Goal: Transaction & Acquisition: Obtain resource

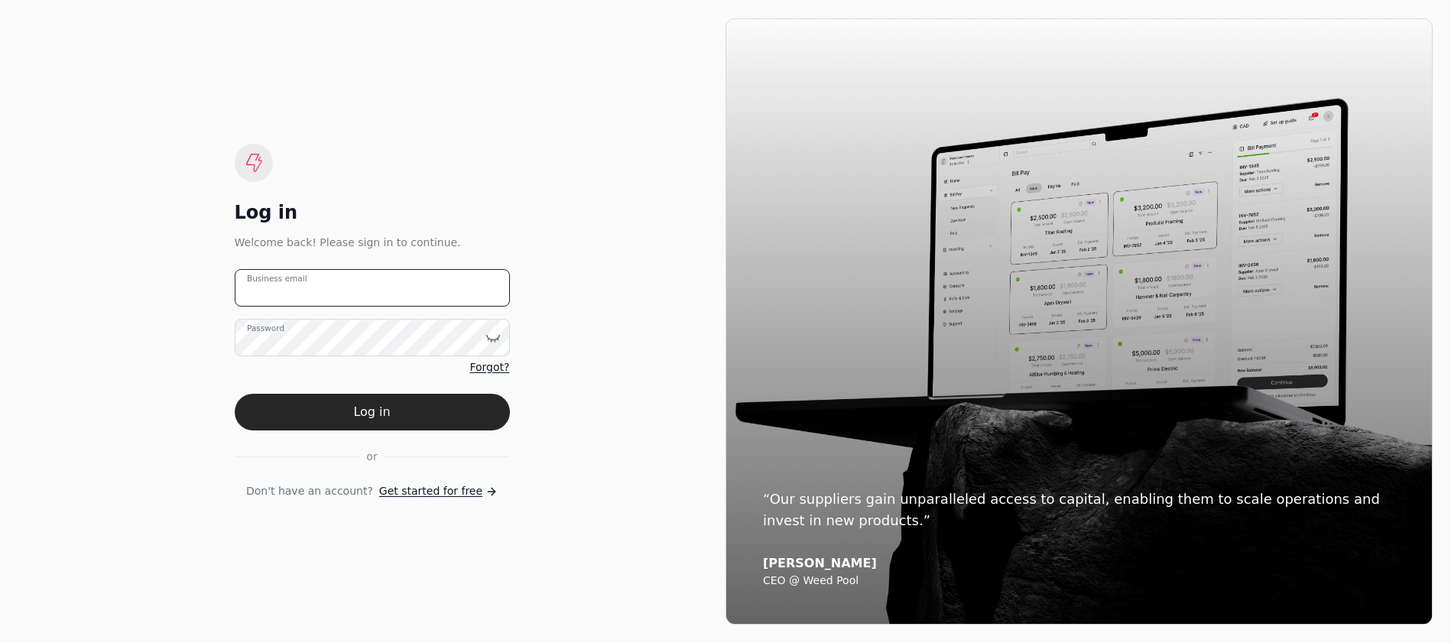
click at [395, 297] on email "Business email" at bounding box center [372, 287] width 275 height 37
type email "[EMAIL_ADDRESS][DOMAIN_NAME]"
click at [235, 394] on button "Log in" at bounding box center [372, 412] width 275 height 37
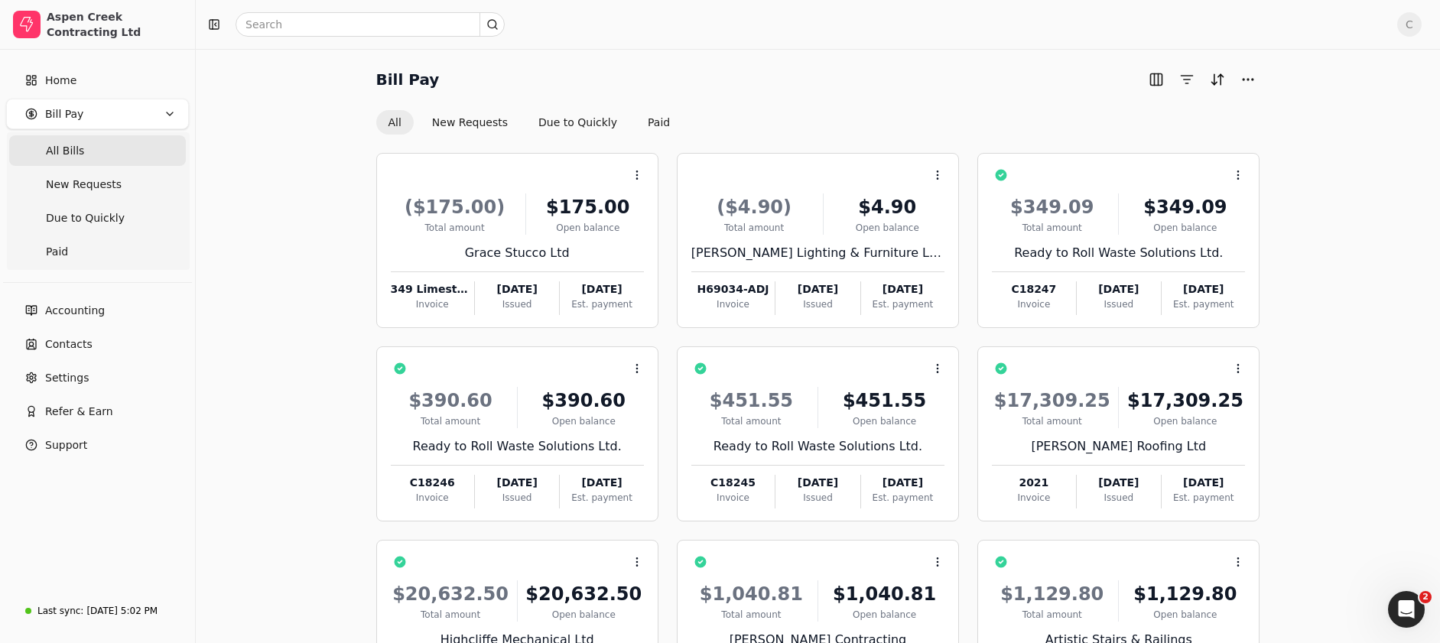
click at [96, 154] on Bills "All Bills" at bounding box center [97, 150] width 177 height 31
click at [642, 124] on button "Paid" at bounding box center [658, 122] width 47 height 24
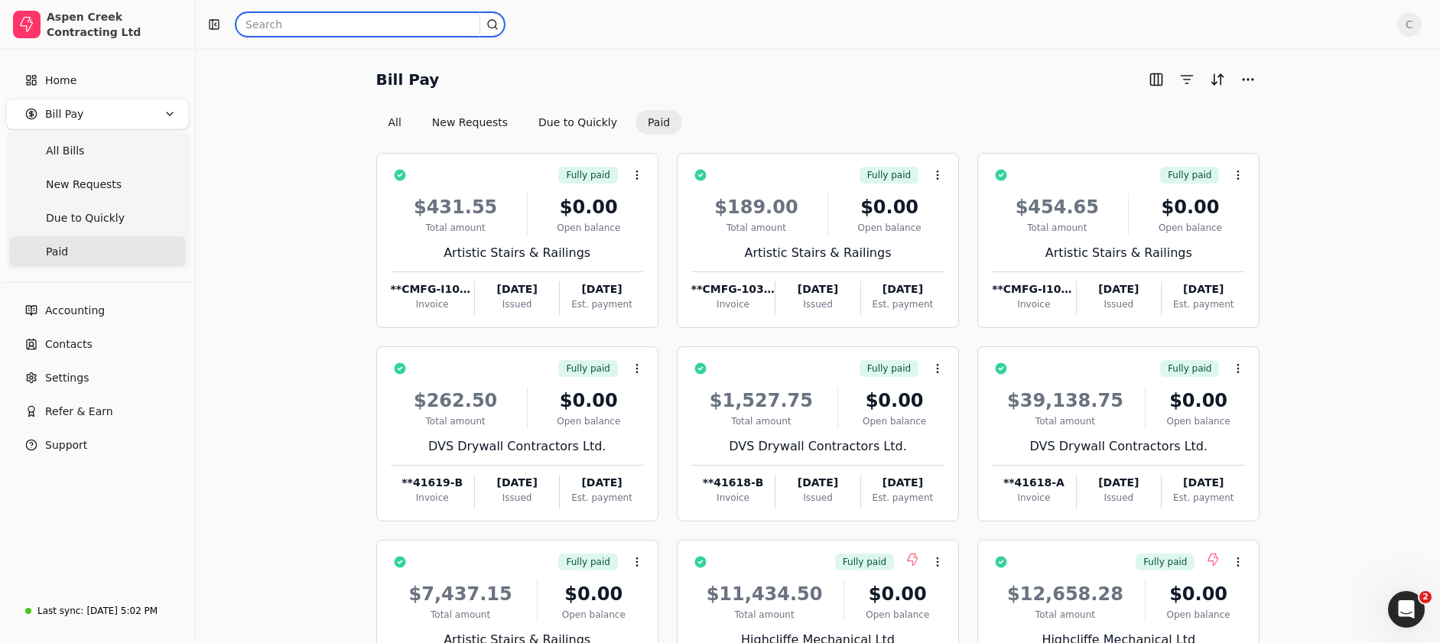
click at [288, 24] on input "text" at bounding box center [370, 24] width 269 height 24
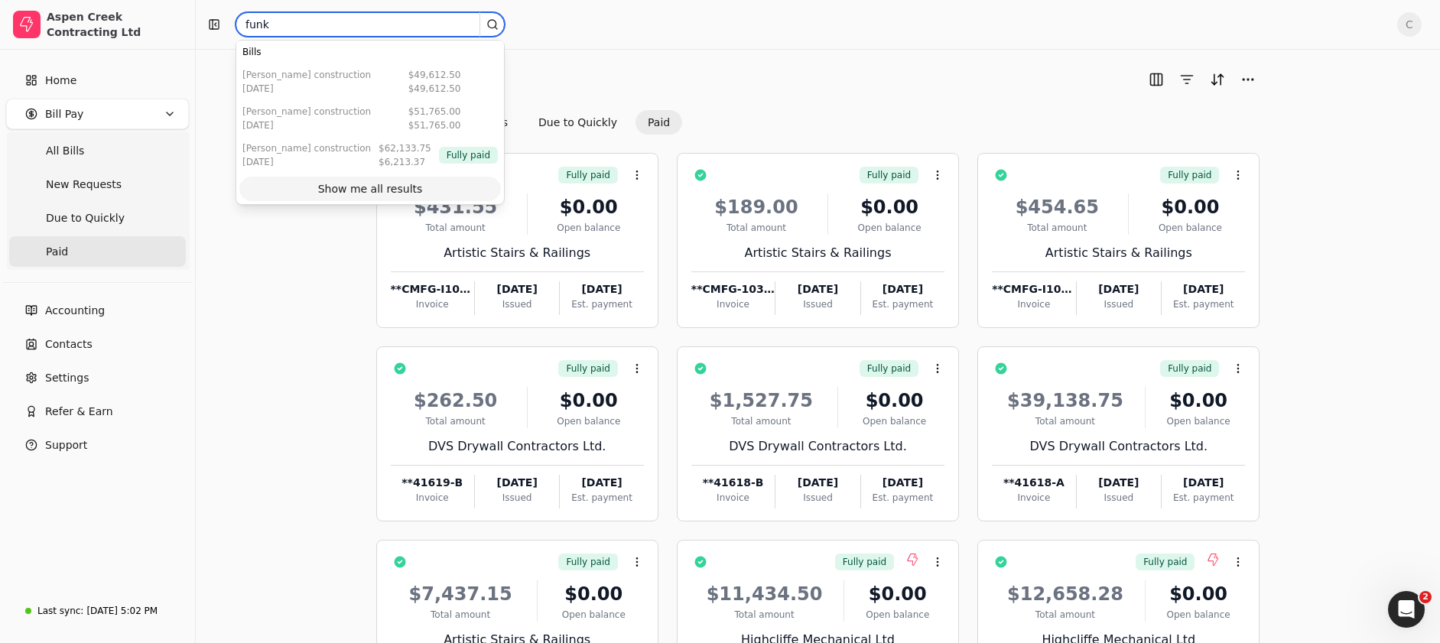
type input "funk"
click at [374, 199] on button "Show me all results" at bounding box center [370, 189] width 262 height 24
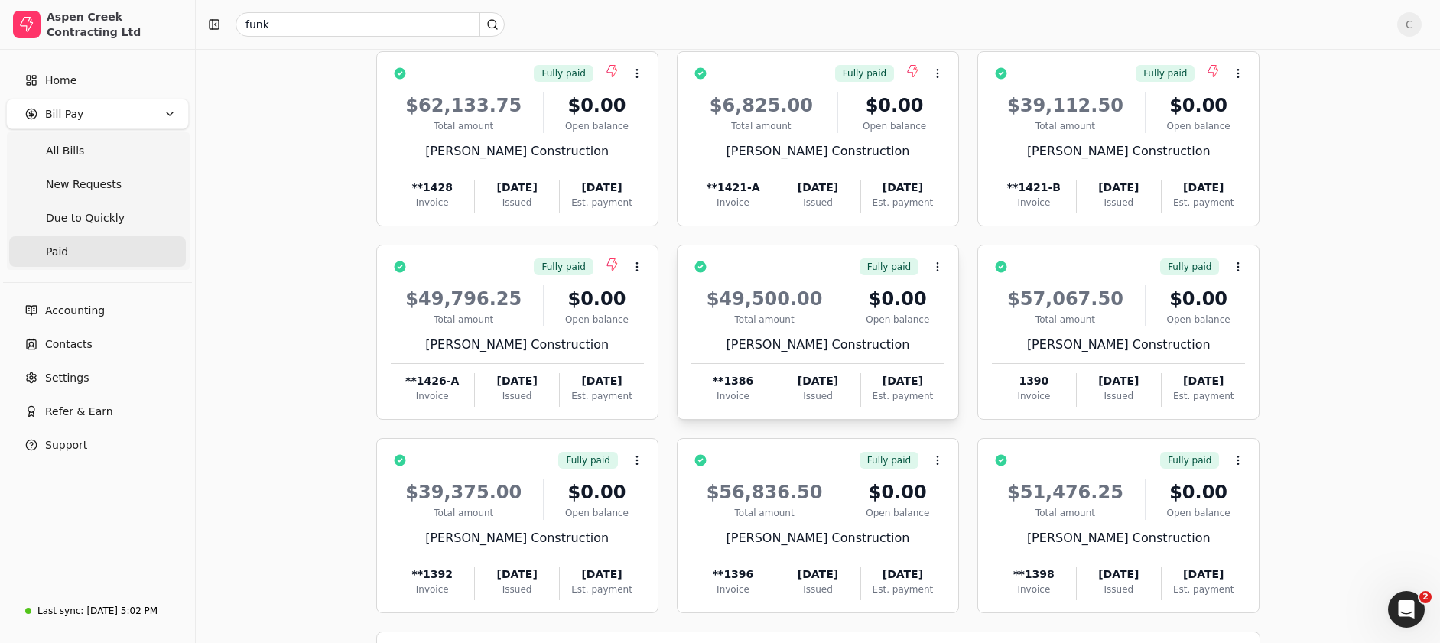
scroll to position [102, 0]
click at [1235, 76] on icon at bounding box center [1238, 74] width 12 height 12
click at [1243, 109] on li "Open" at bounding box center [1311, 112] width 188 height 28
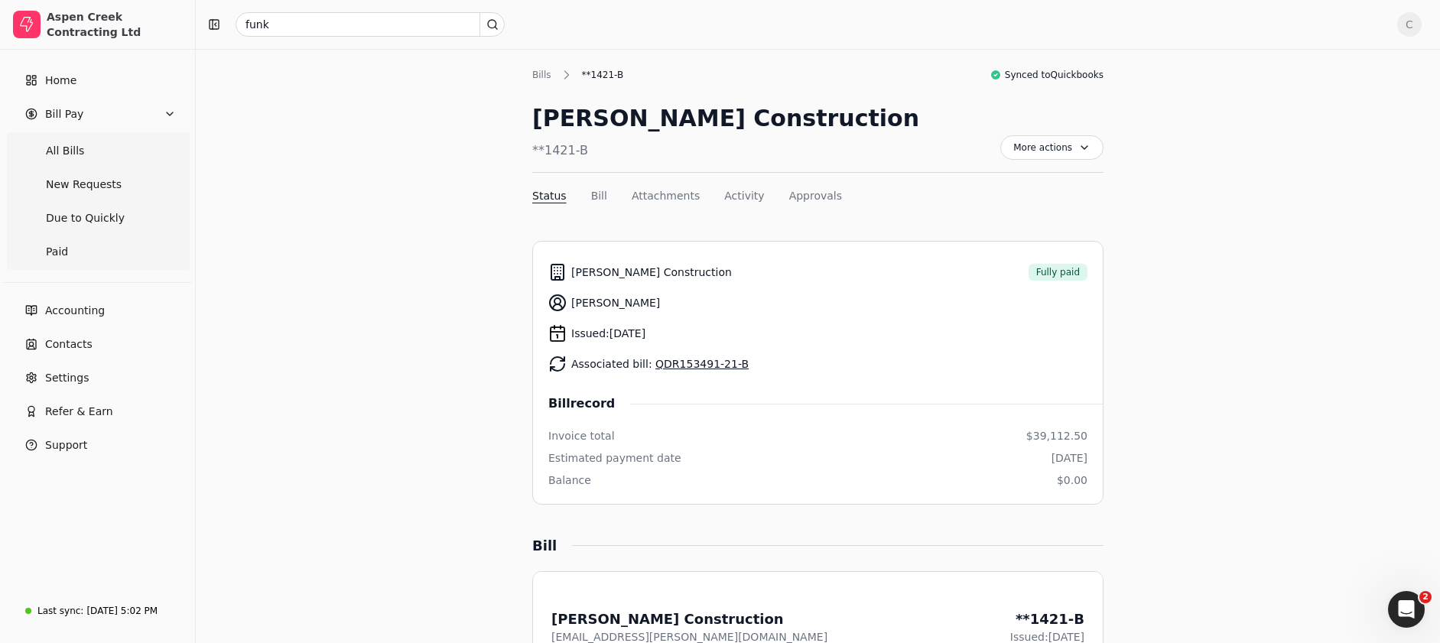
click at [722, 362] on link "QDR153491-21-B" at bounding box center [701, 364] width 93 height 12
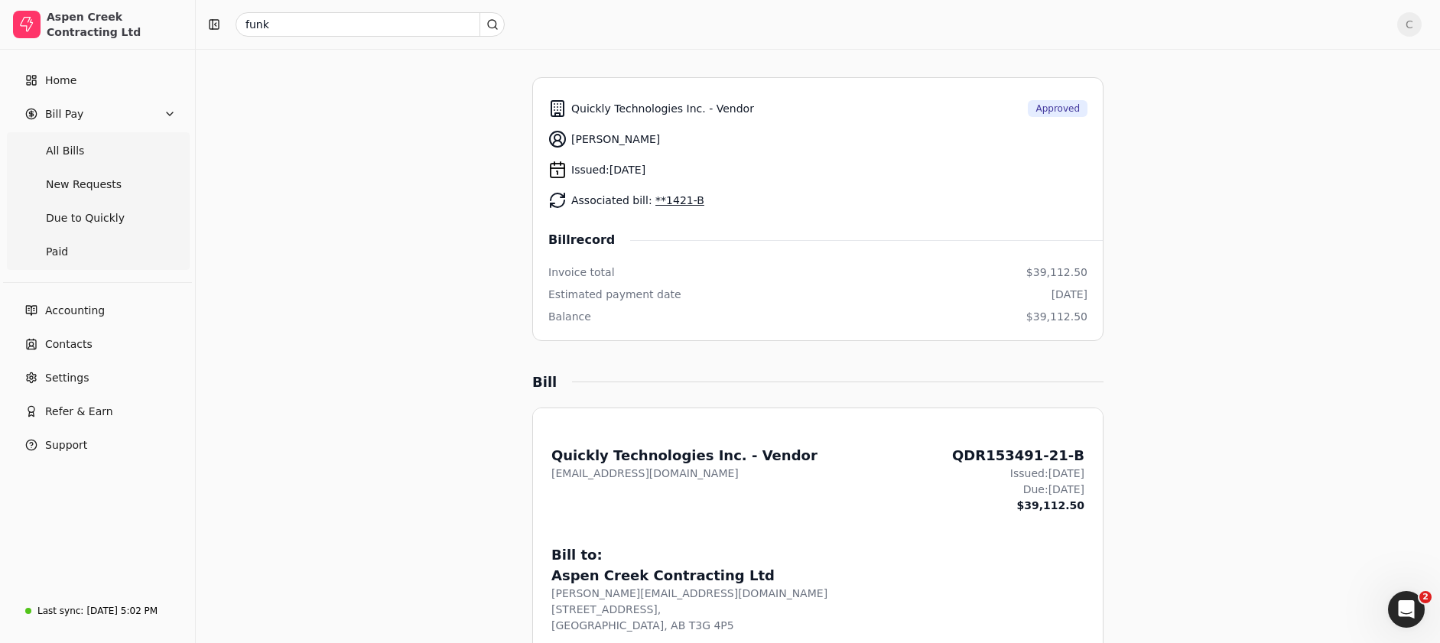
scroll to position [154, 0]
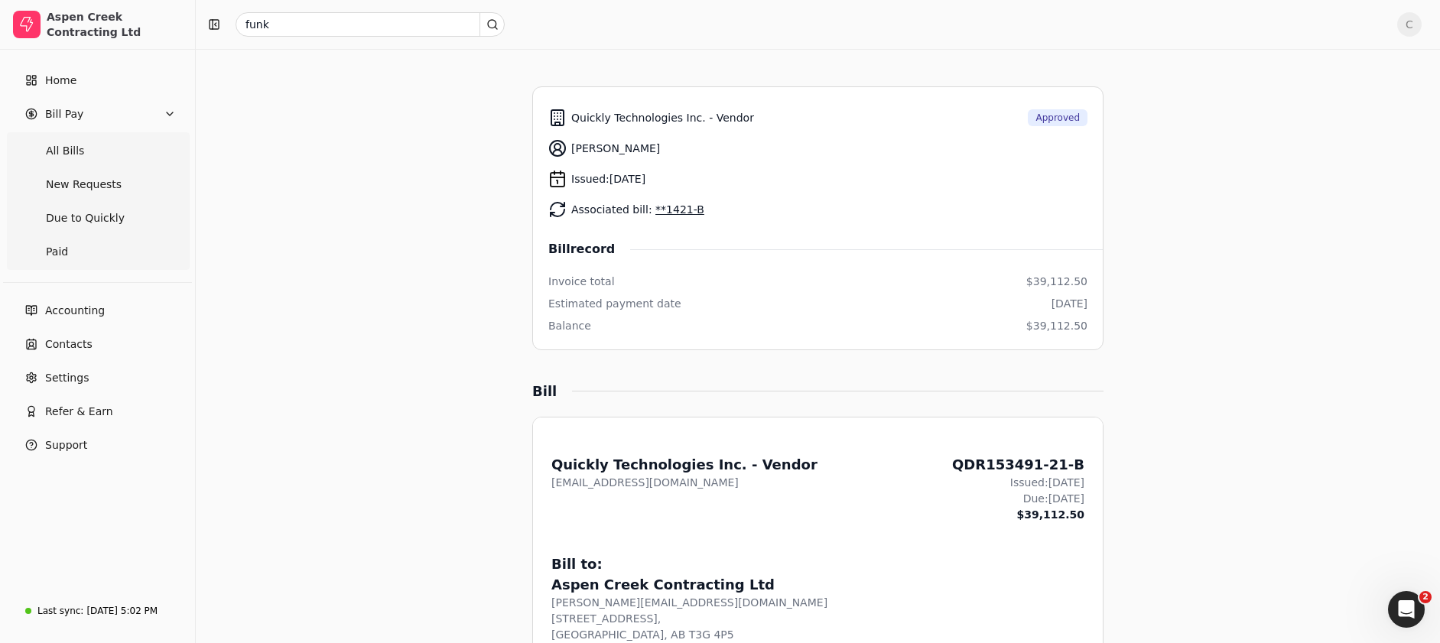
click at [670, 208] on link "**1421-B" at bounding box center [679, 209] width 49 height 12
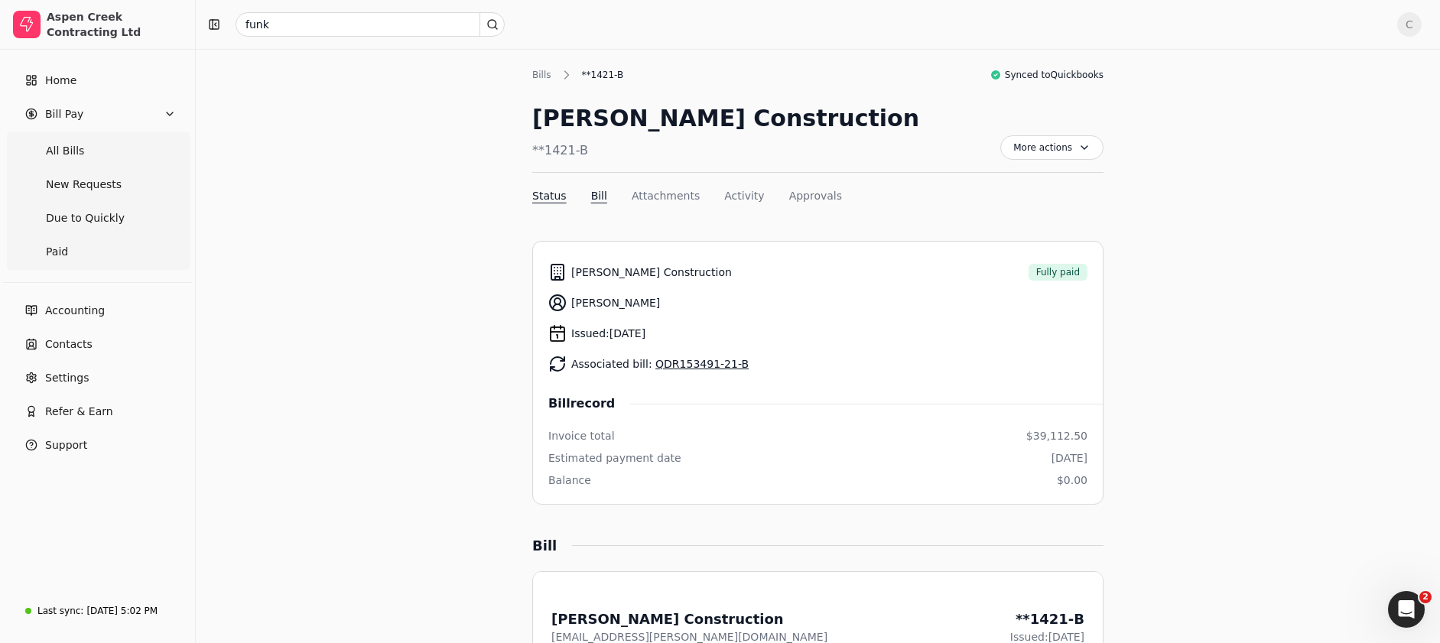
click at [594, 194] on button "Bill" at bounding box center [599, 196] width 16 height 16
click at [1026, 148] on span "More actions" at bounding box center [1051, 147] width 103 height 24
click at [957, 185] on span "Export PDF" at bounding box center [972, 185] width 60 height 16
click at [738, 194] on button "Activity" at bounding box center [744, 196] width 40 height 16
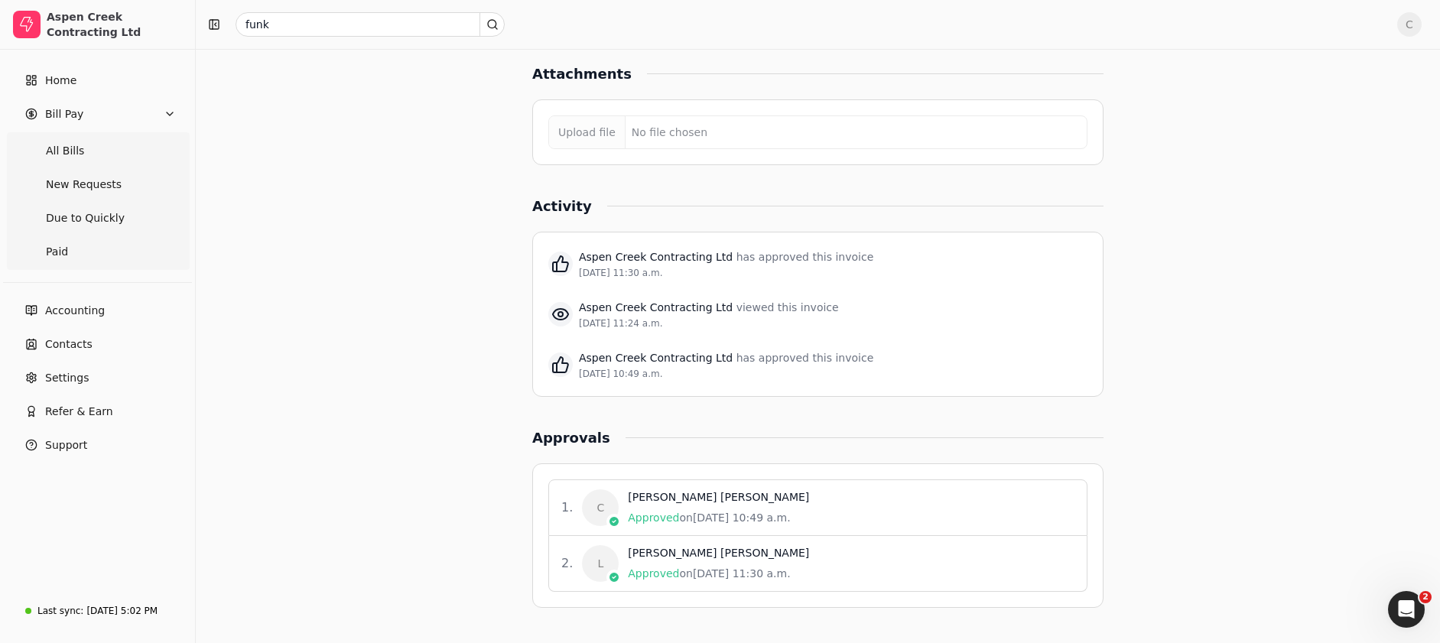
scroll to position [1272, 0]
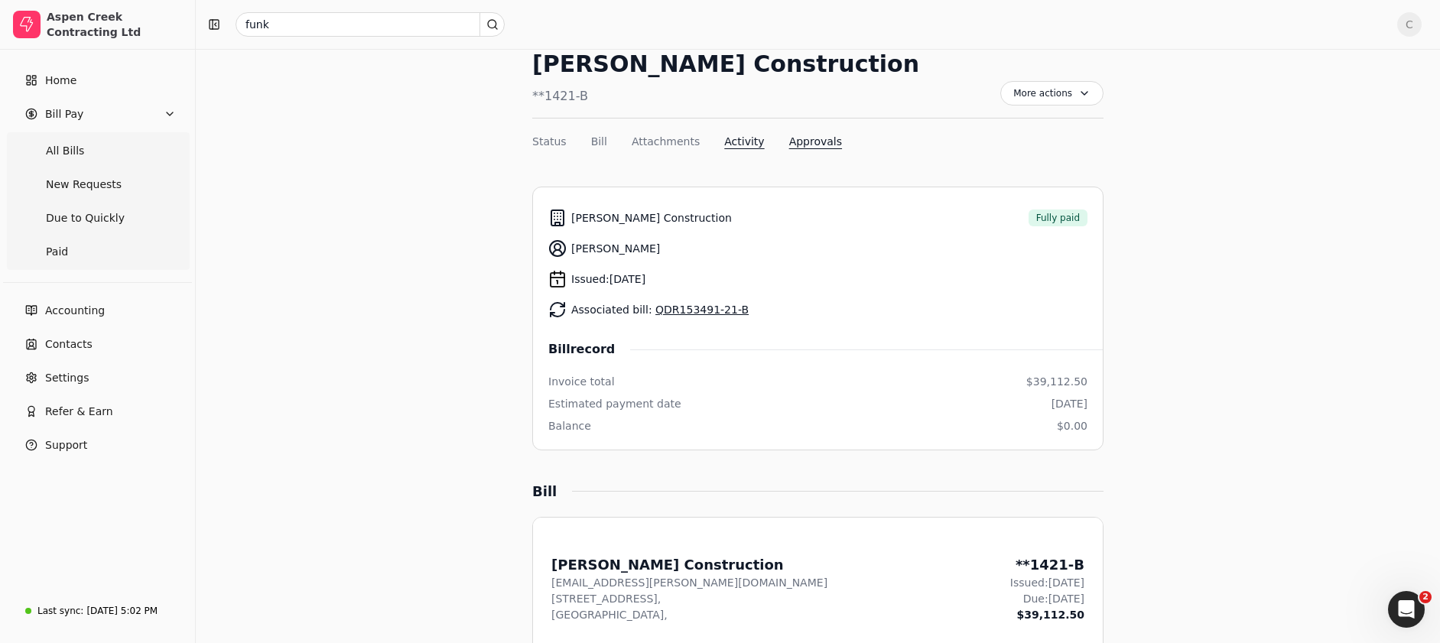
click at [800, 146] on button "Approvals" at bounding box center [815, 142] width 53 height 16
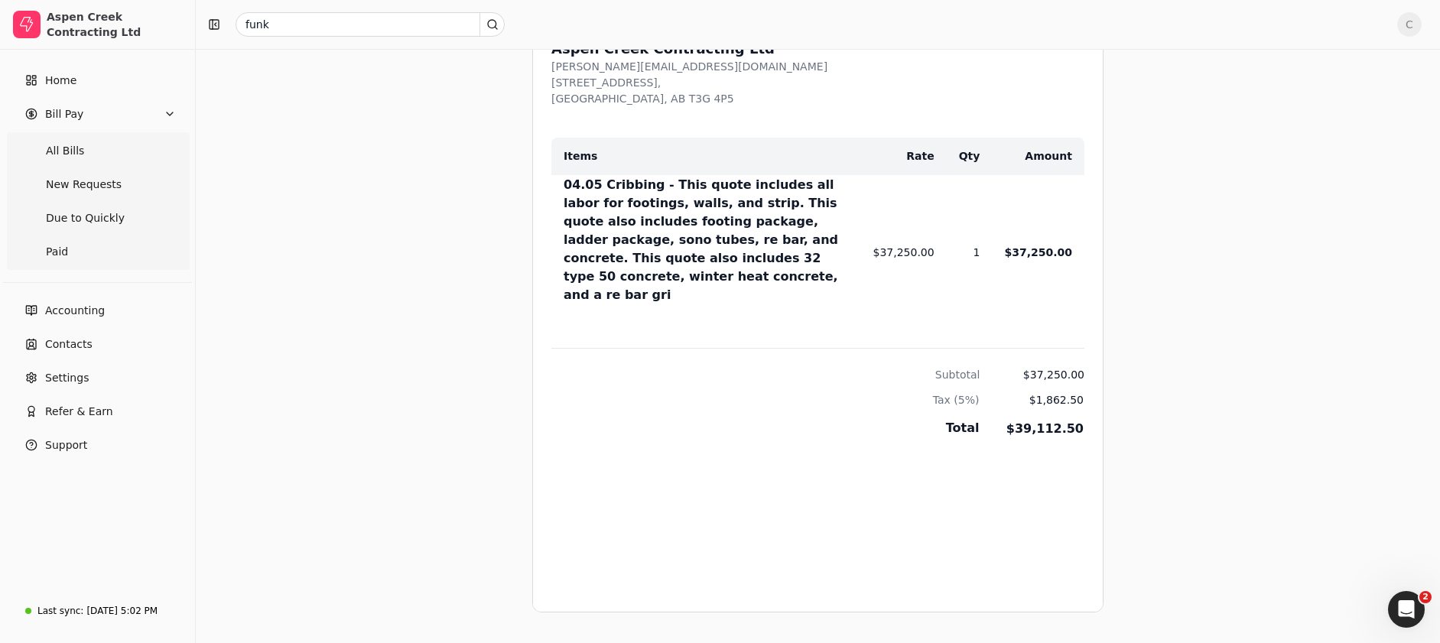
scroll to position [213, 0]
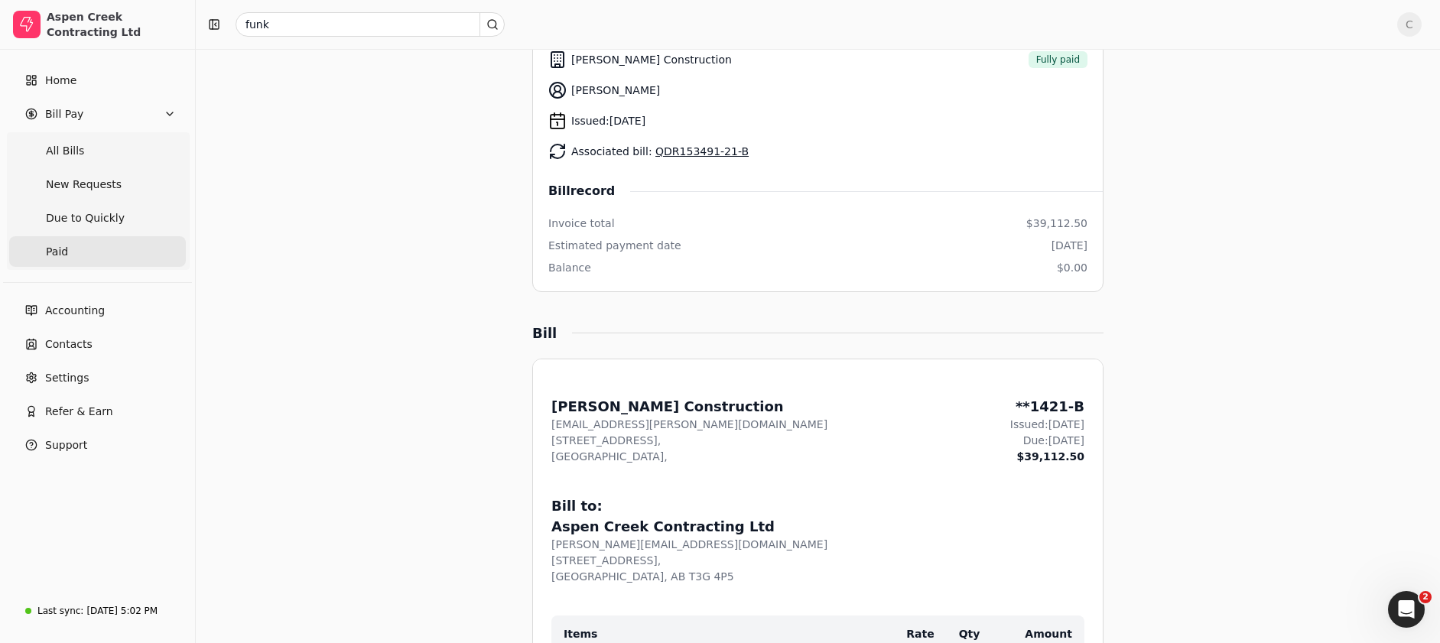
click at [54, 252] on span "Paid" at bounding box center [57, 252] width 22 height 16
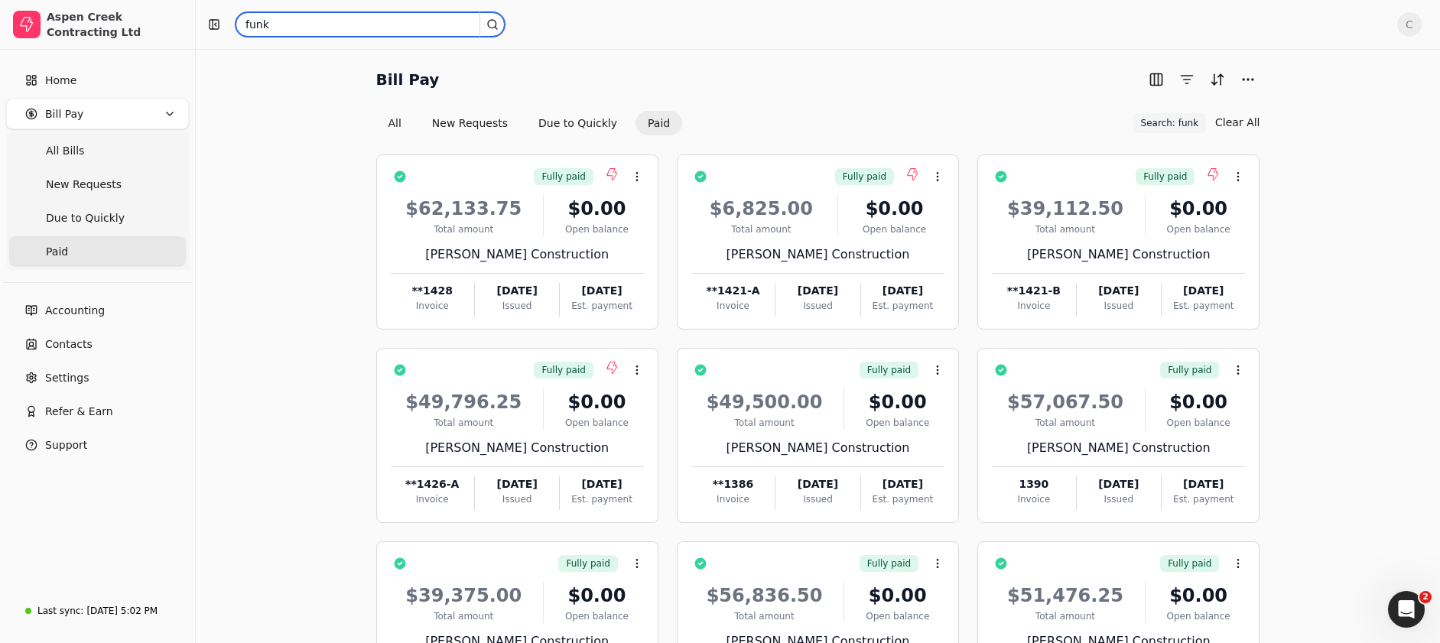
click at [419, 31] on input "funk" at bounding box center [370, 24] width 269 height 24
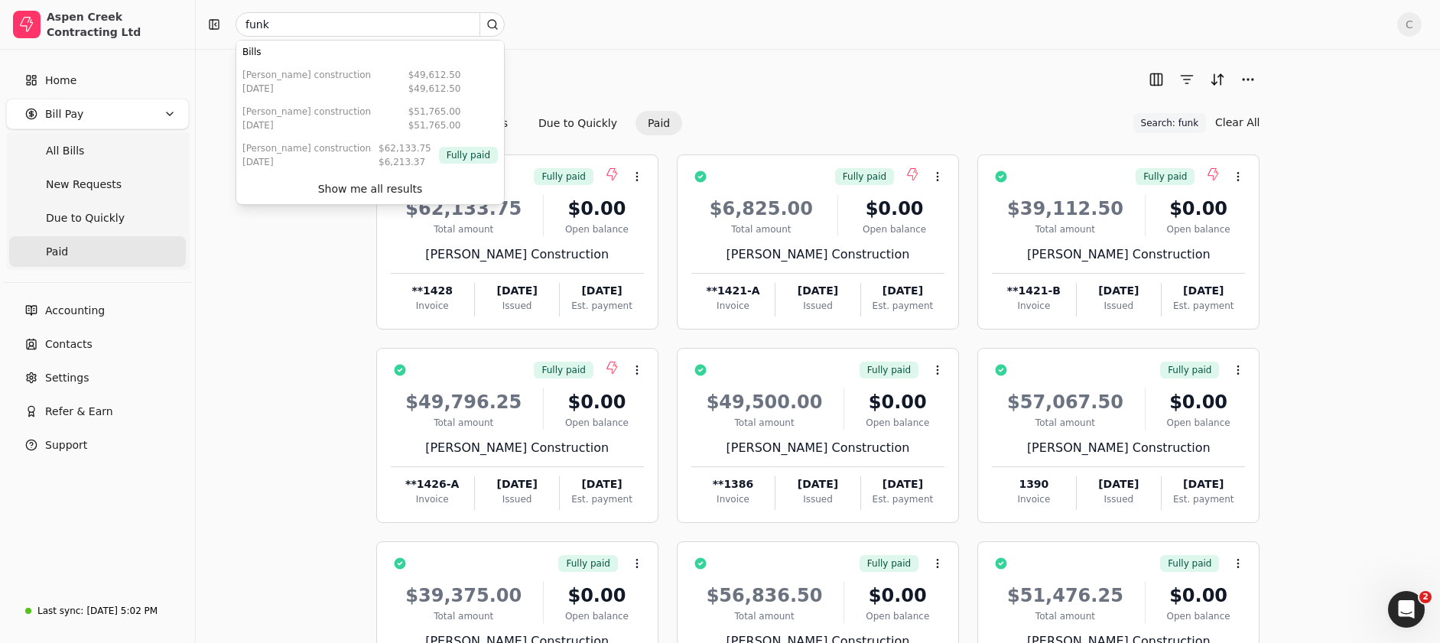
click at [490, 25] on icon at bounding box center [492, 24] width 12 height 12
click at [489, 24] on icon at bounding box center [492, 24] width 12 height 12
click at [262, 165] on div "[DATE]" at bounding box center [306, 162] width 128 height 14
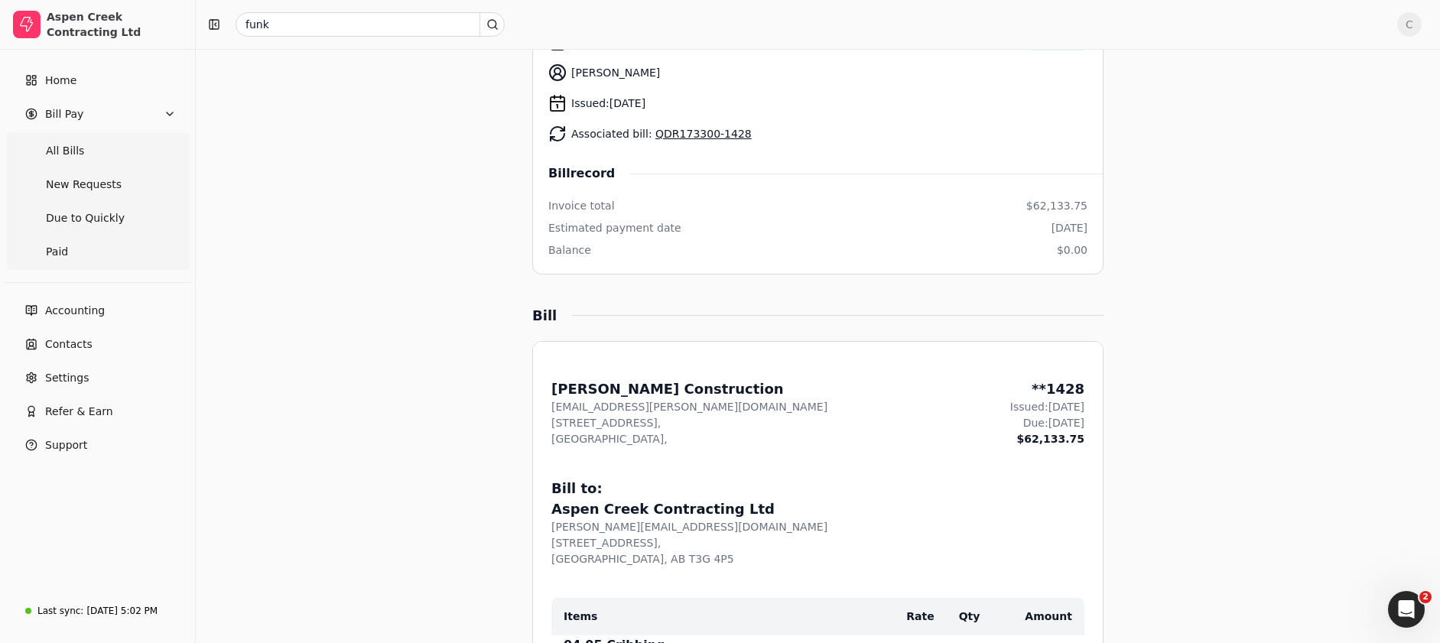
scroll to position [150, 0]
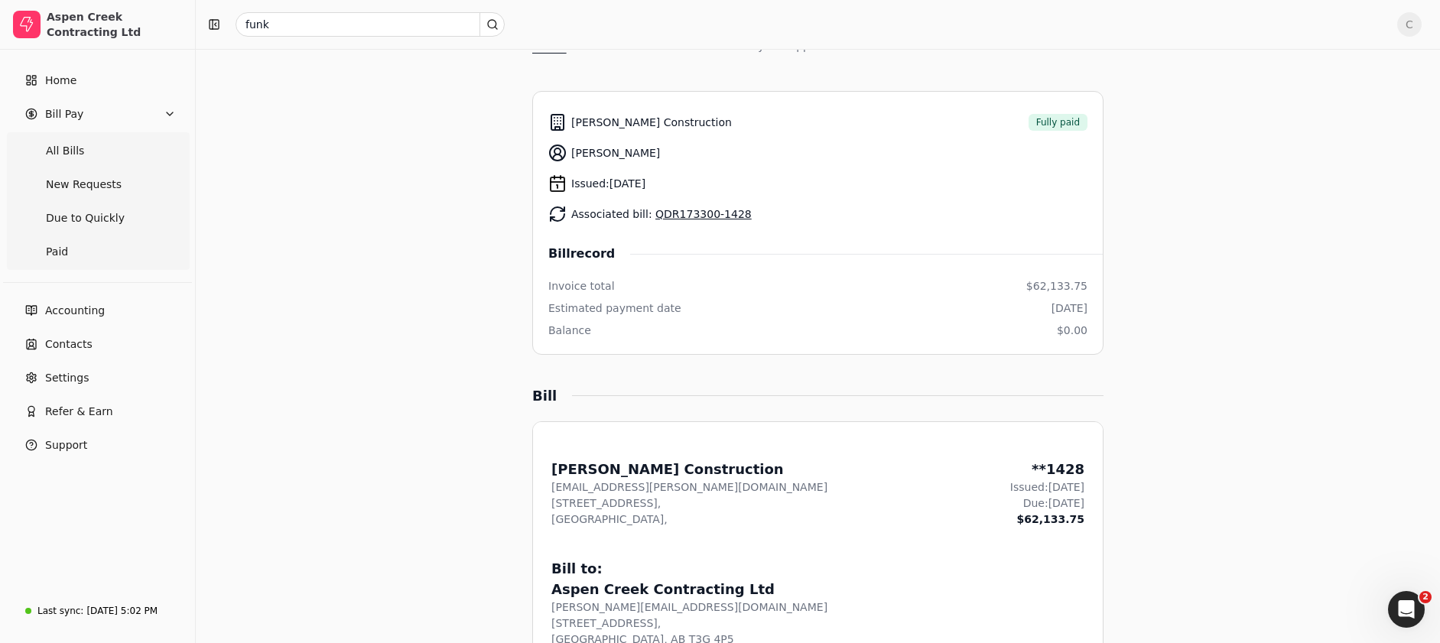
click at [673, 214] on link "QDR173300-1428" at bounding box center [703, 214] width 96 height 12
